Goal: Information Seeking & Learning: Learn about a topic

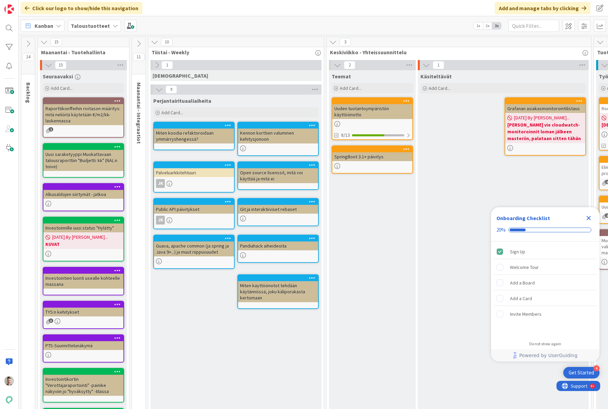
click at [587, 218] on icon "Close Checklist" at bounding box center [588, 218] width 8 height 8
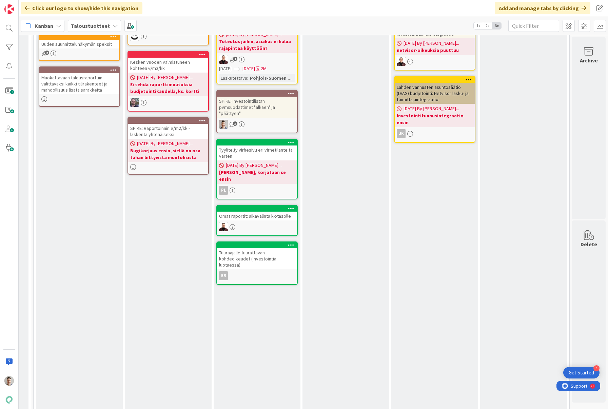
scroll to position [0, 565]
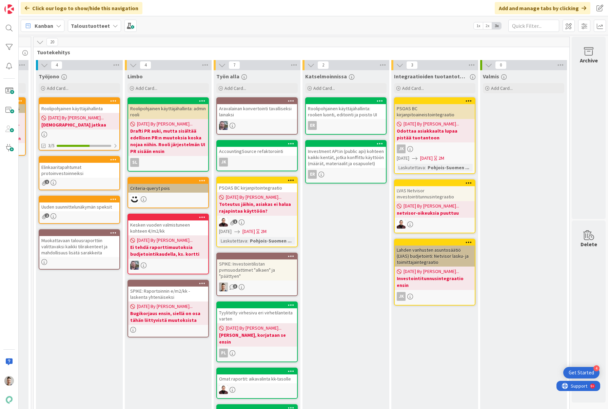
click at [327, 160] on div "Investment API:in (public api) kohteen kaikki kentät, jotka konffittu käyttöön …" at bounding box center [346, 157] width 80 height 21
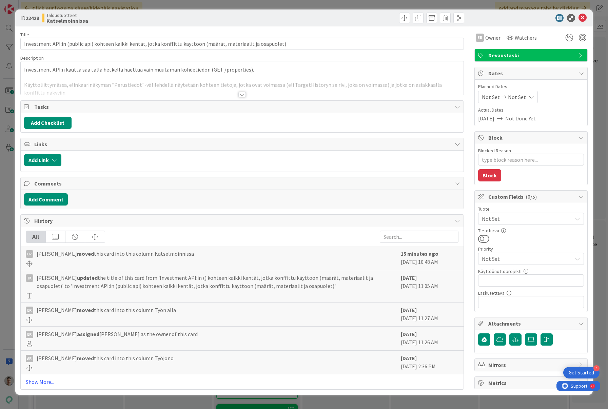
click at [244, 94] on div at bounding box center [241, 94] width 7 height 5
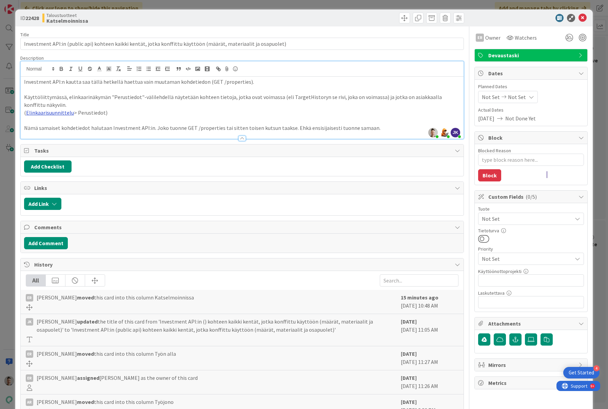
click at [66, 114] on link "Elinkaarisuunnittelu" at bounding box center [50, 112] width 48 height 7
click at [304, 107] on p "Käyttöliittymässä, elinkaarinäkymän "Perustiedot"-välilehdellä näytetään kohtee…" at bounding box center [242, 100] width 436 height 15
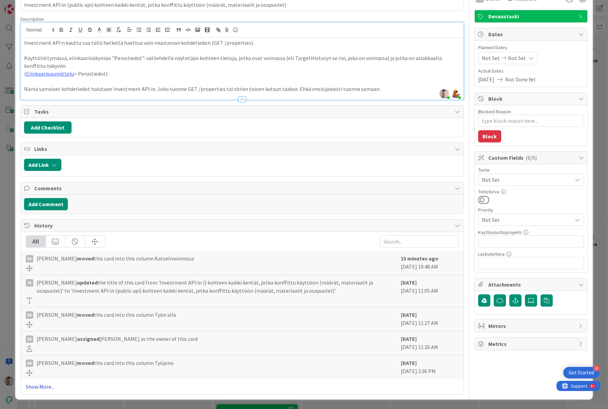
click at [43, 386] on link "Show More..." at bounding box center [242, 386] width 432 height 8
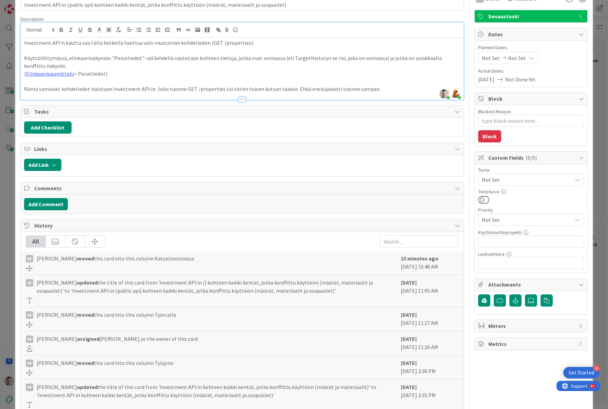
scroll to position [121, 0]
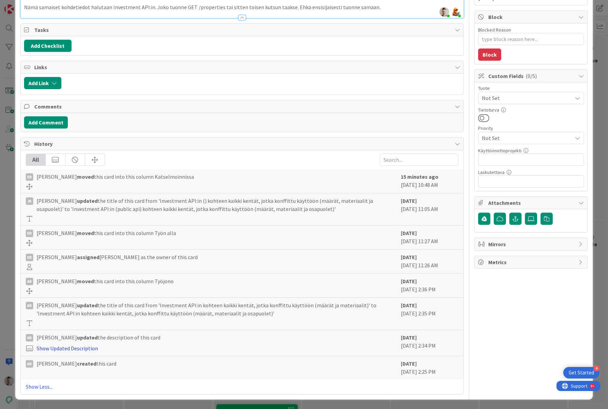
click at [67, 348] on link "Show Updated Description" at bounding box center [67, 348] width 61 height 7
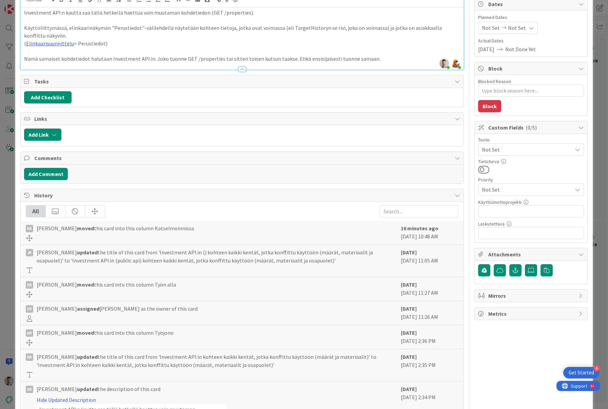
scroll to position [0, 0]
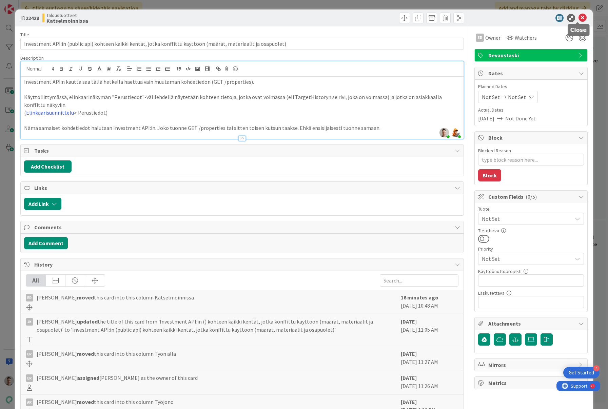
click at [581, 18] on icon at bounding box center [582, 18] width 8 height 8
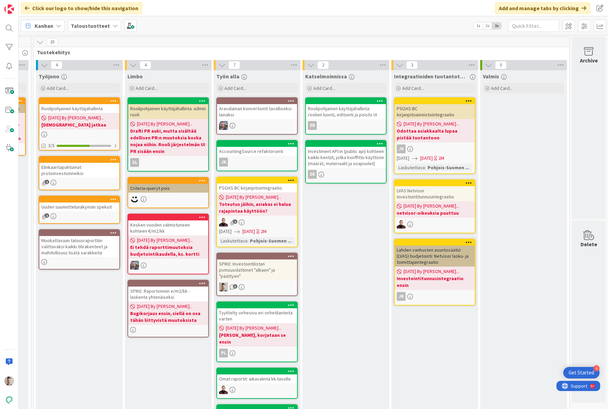
click at [331, 158] on div "Investment API:in (public api) kohteen kaikki kentät, jotka konffittu käyttöön …" at bounding box center [346, 157] width 80 height 21
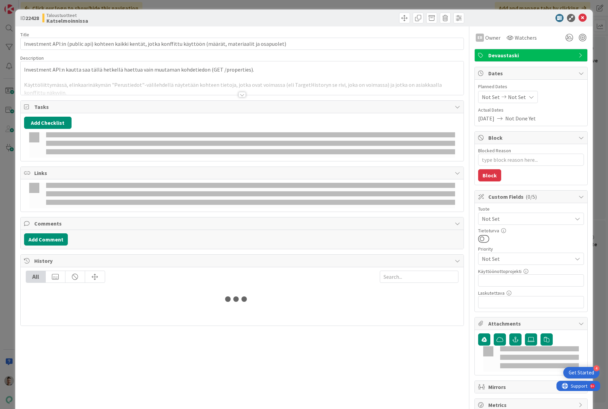
type textarea "x"
